Goal: Check status

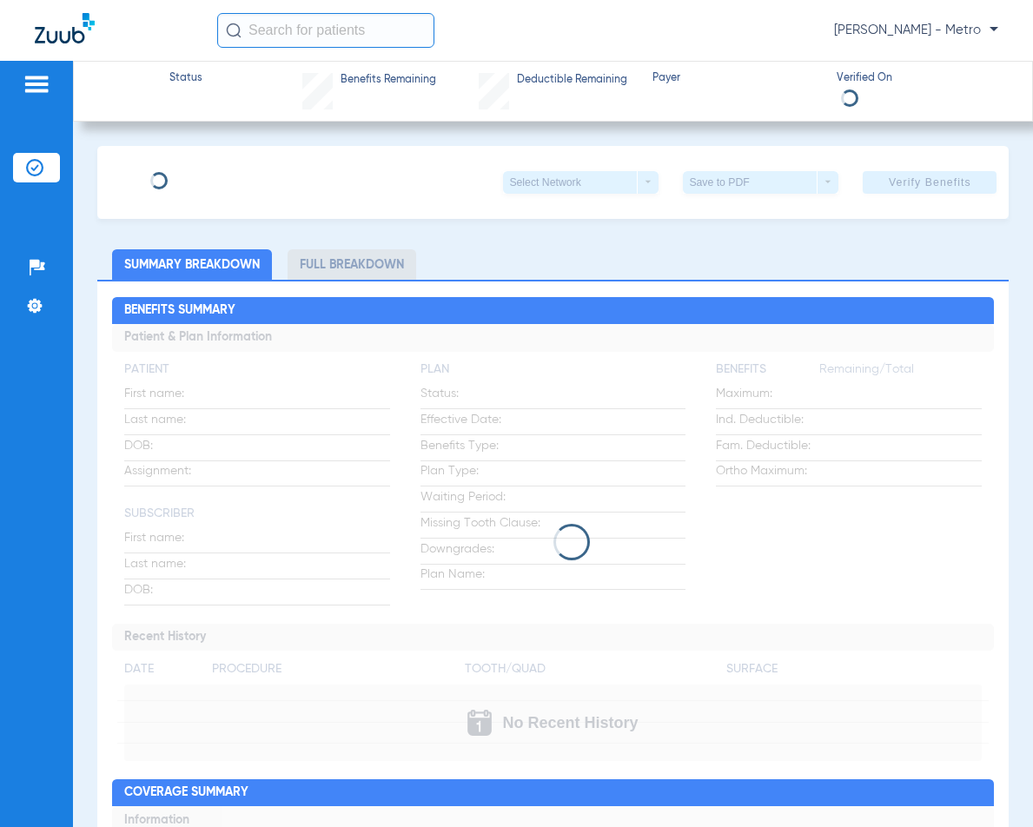
click at [307, 36] on input "text" at bounding box center [325, 30] width 217 height 35
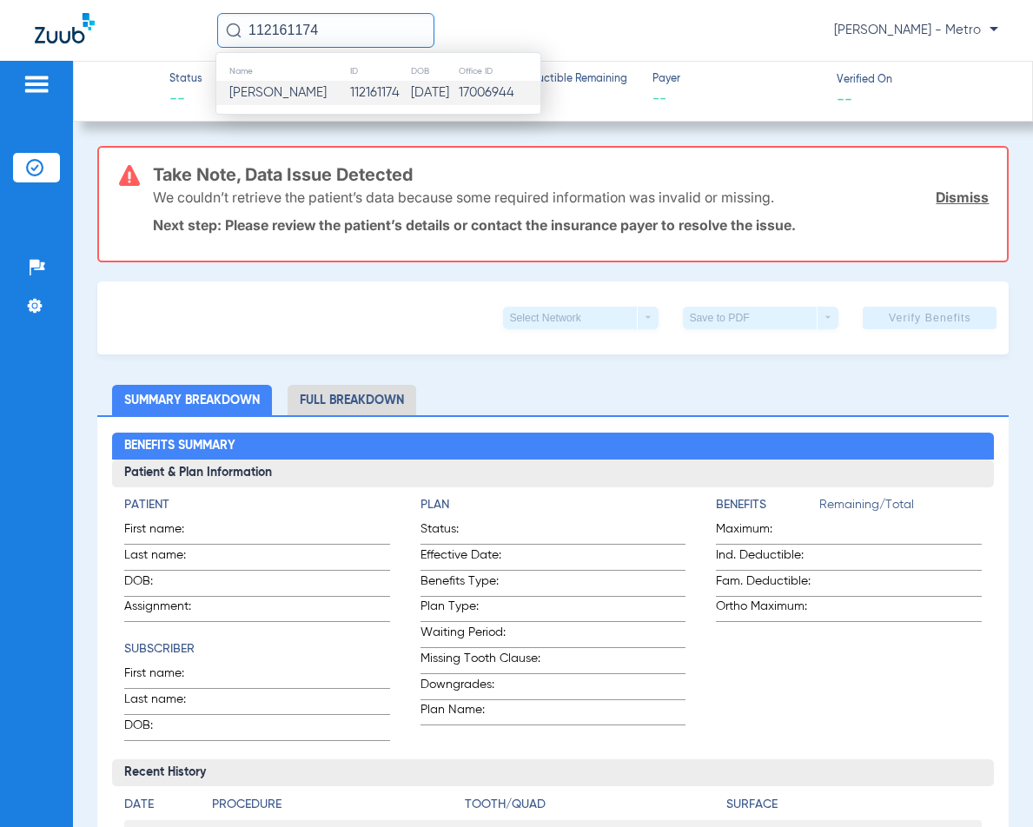
type input "112161174"
click at [362, 95] on td "112161174" at bounding box center [379, 93] width 61 height 24
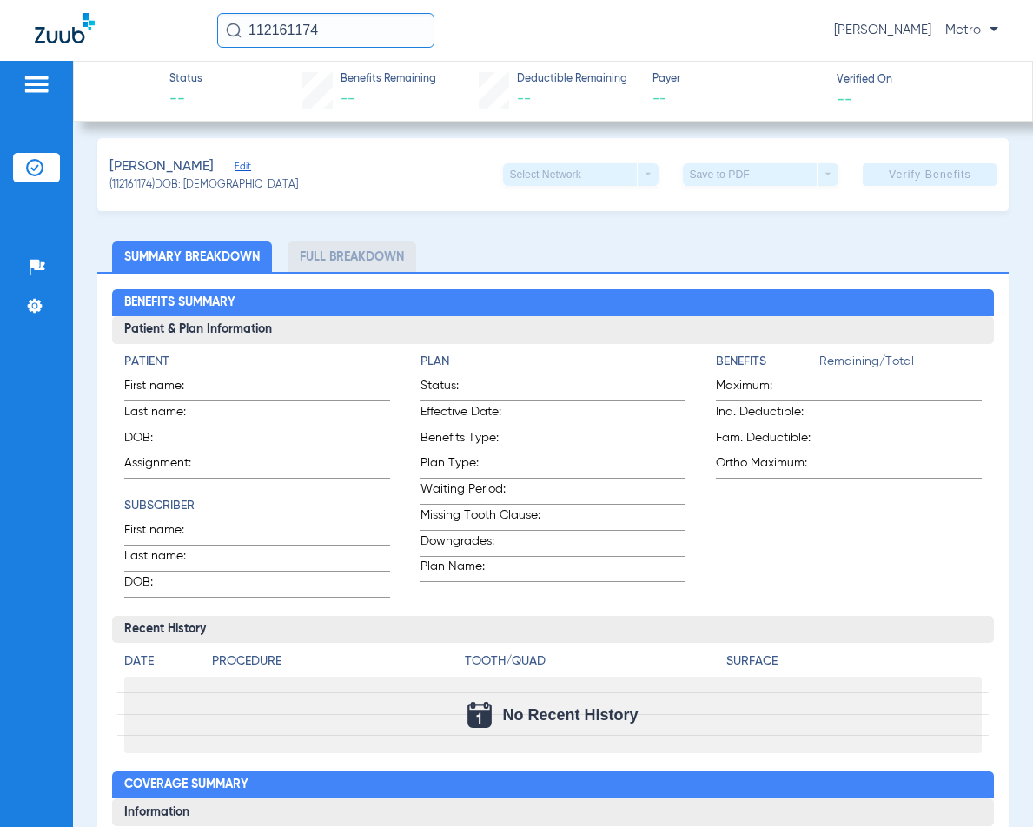
scroll to position [174, 0]
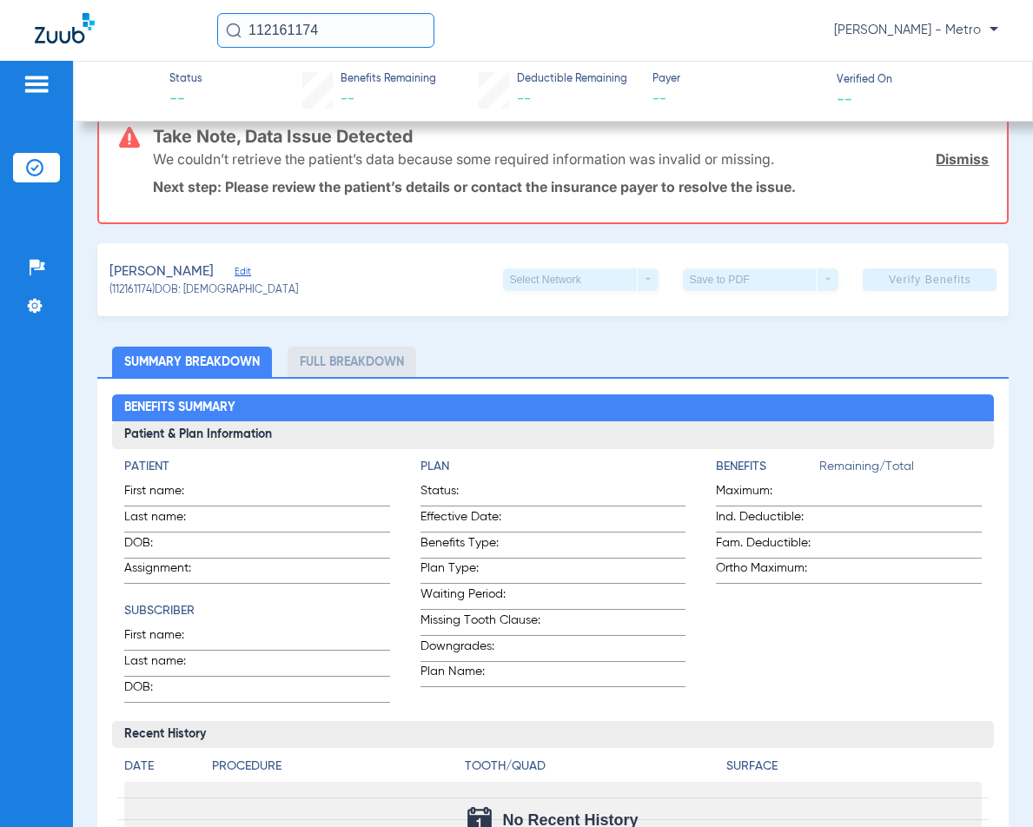
click at [353, 352] on li "Full Breakdown" at bounding box center [351, 362] width 129 height 30
click at [351, 363] on li "Full Breakdown" at bounding box center [351, 362] width 129 height 30
click at [377, 357] on li "Full Breakdown" at bounding box center [351, 362] width 129 height 30
click at [358, 360] on li "Full Breakdown" at bounding box center [351, 362] width 129 height 30
click at [381, 361] on li "Full Breakdown" at bounding box center [351, 362] width 129 height 30
